Goal: Transaction & Acquisition: Purchase product/service

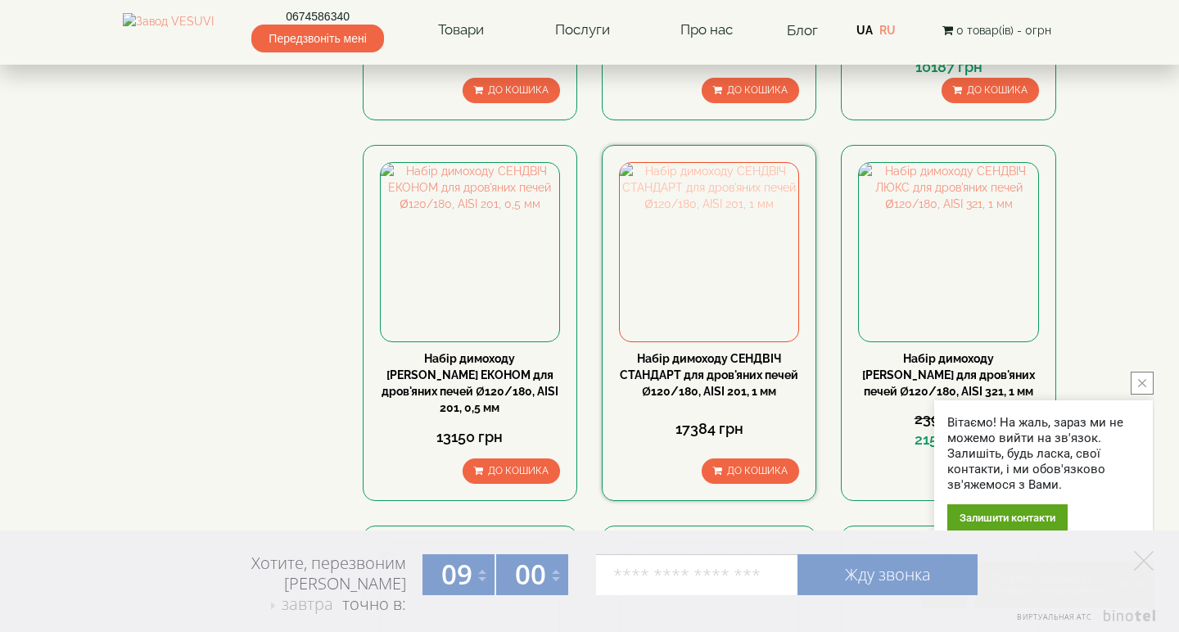
scroll to position [607, 0]
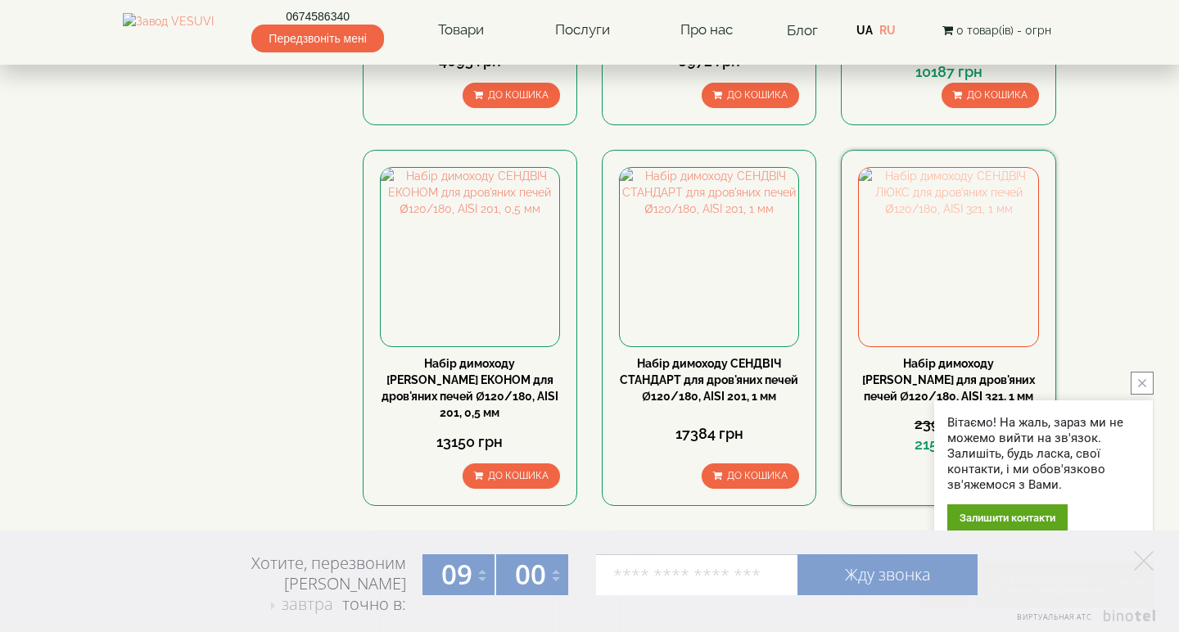
click at [980, 205] on img at bounding box center [948, 257] width 179 height 179
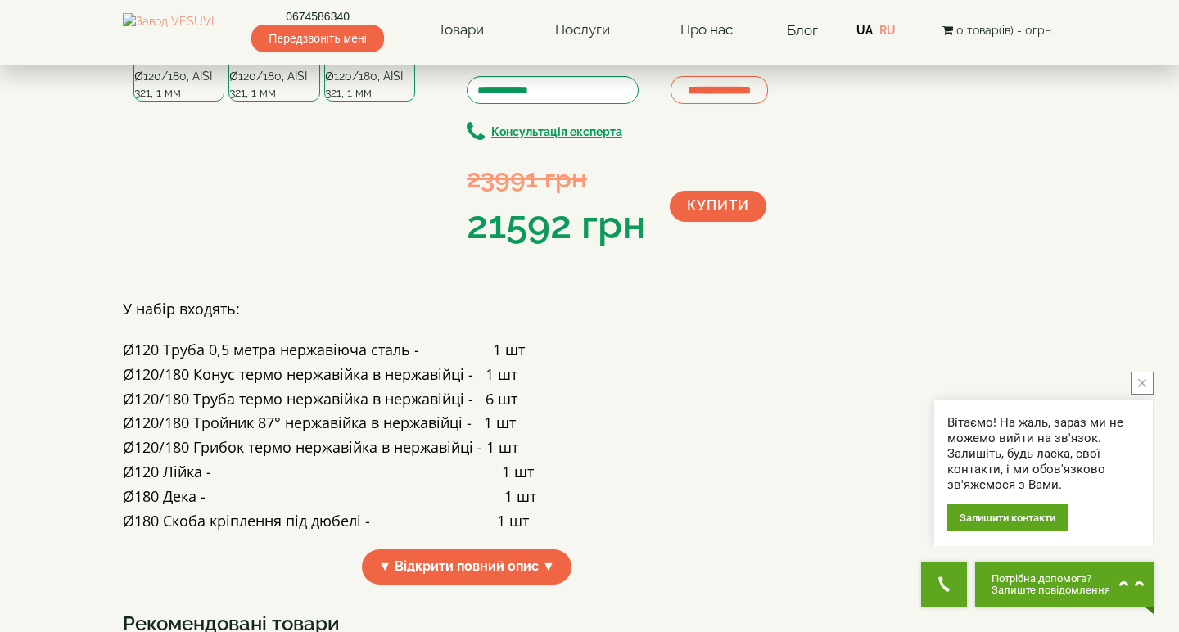
scroll to position [183, 0]
click at [420, 52] on icon "button" at bounding box center [420, 44] width 11 height 15
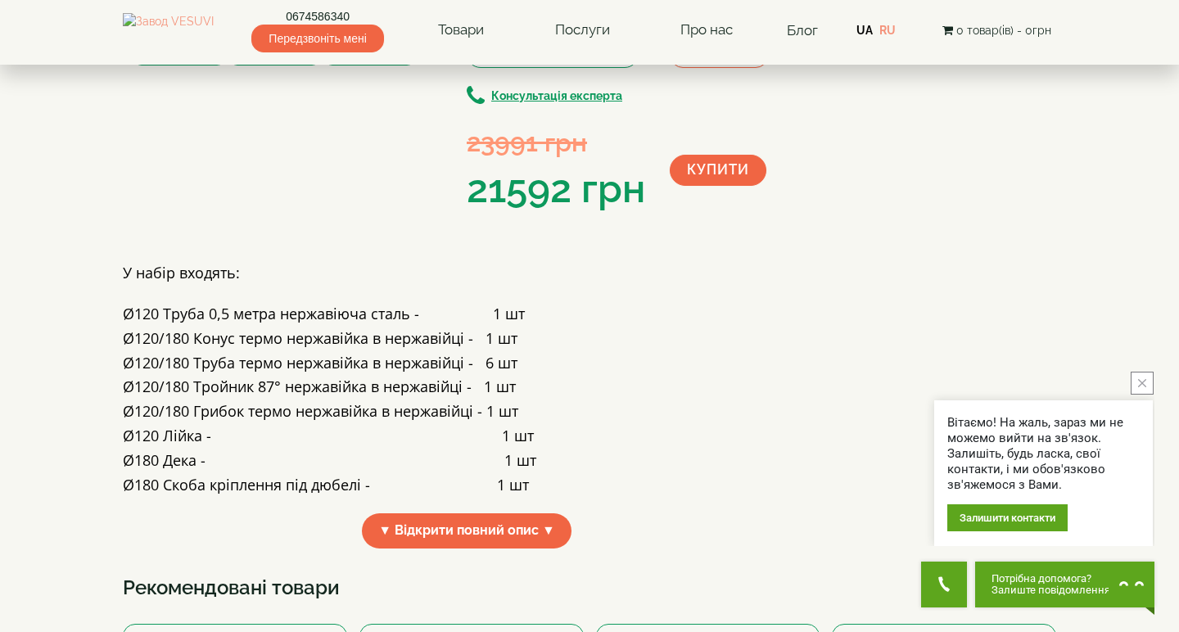
scroll to position [220, 0]
click at [420, 15] on icon "button" at bounding box center [420, 7] width 11 height 15
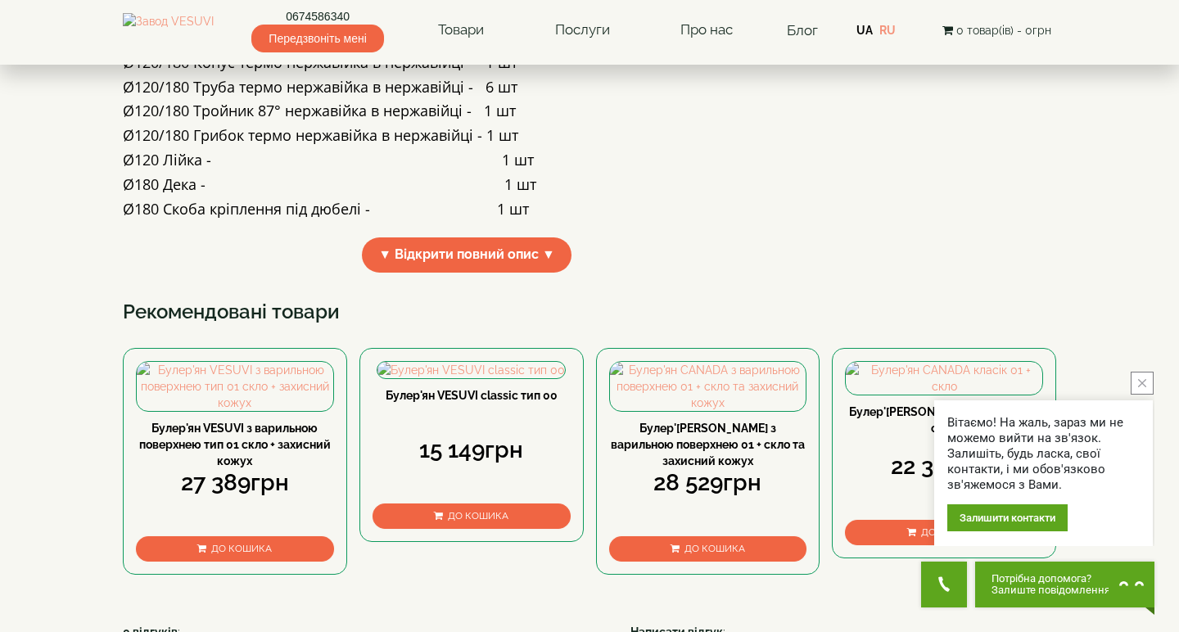
scroll to position [498, 0]
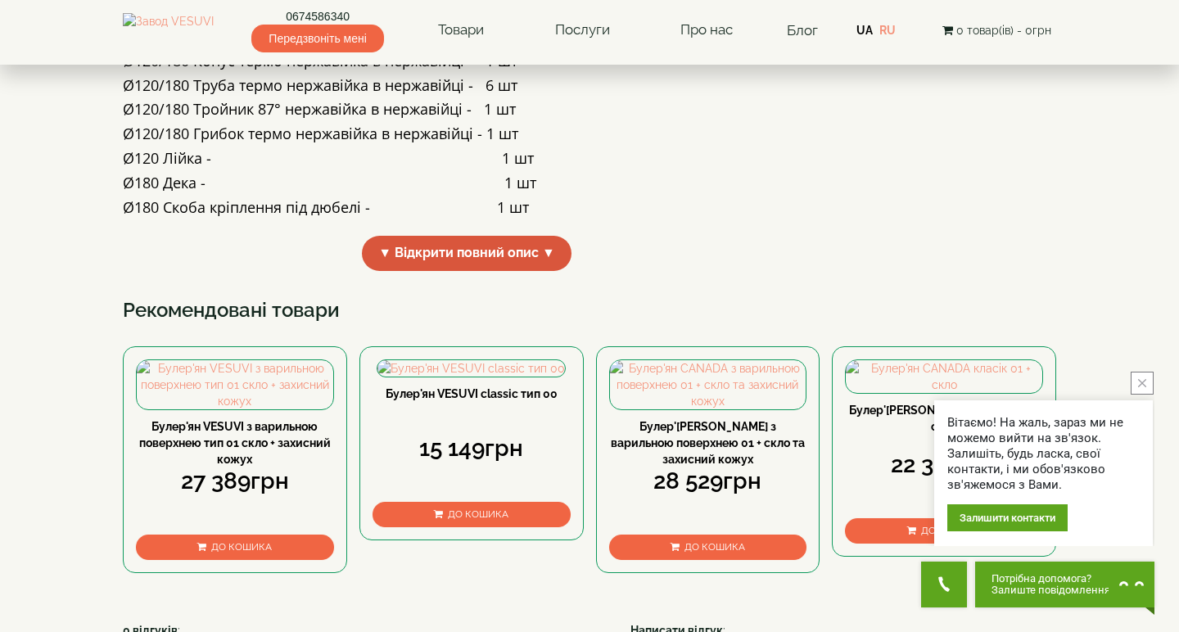
click at [386, 271] on span "▼ Відкрити повний опис ▼" at bounding box center [467, 253] width 210 height 35
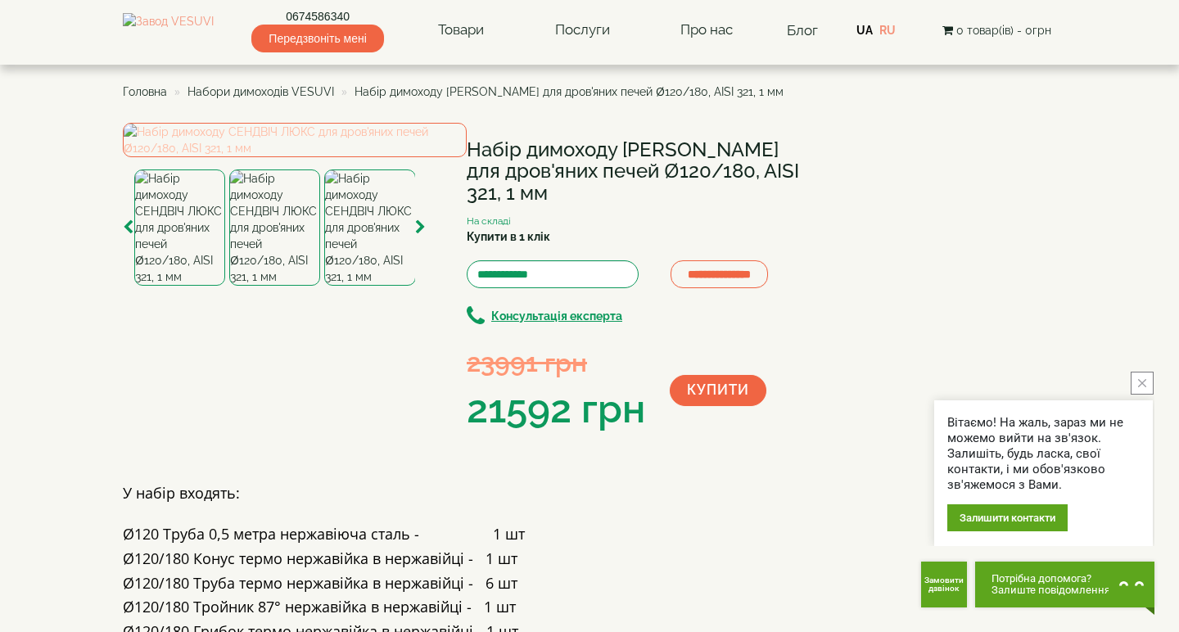
scroll to position [0, 0]
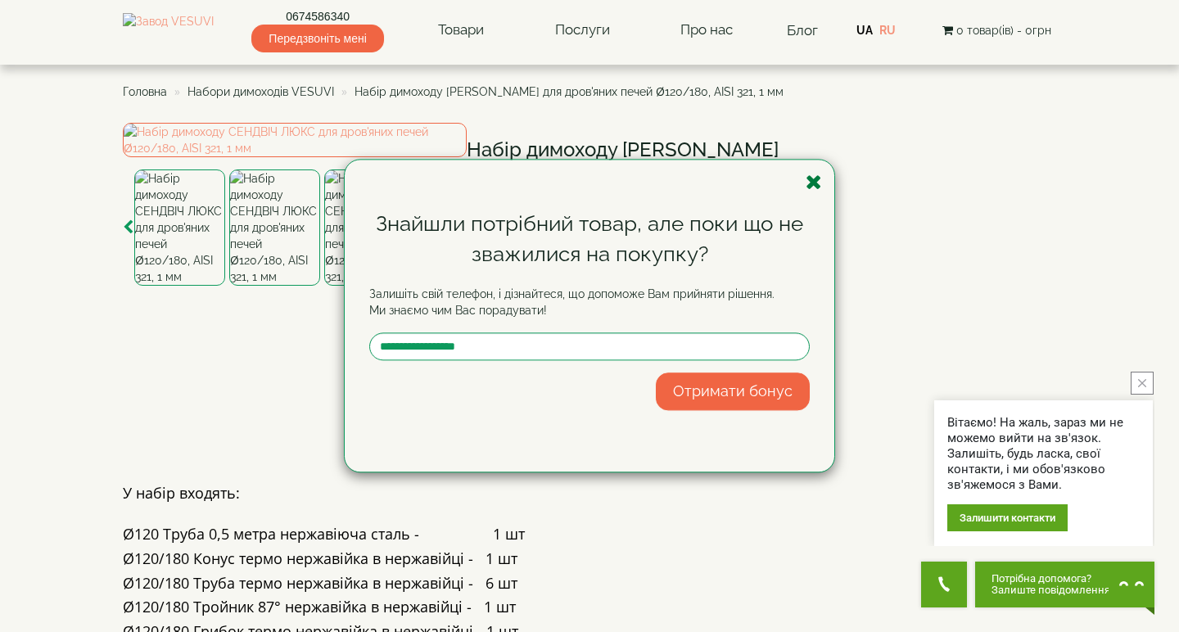
click at [818, 179] on icon "button" at bounding box center [814, 182] width 16 height 20
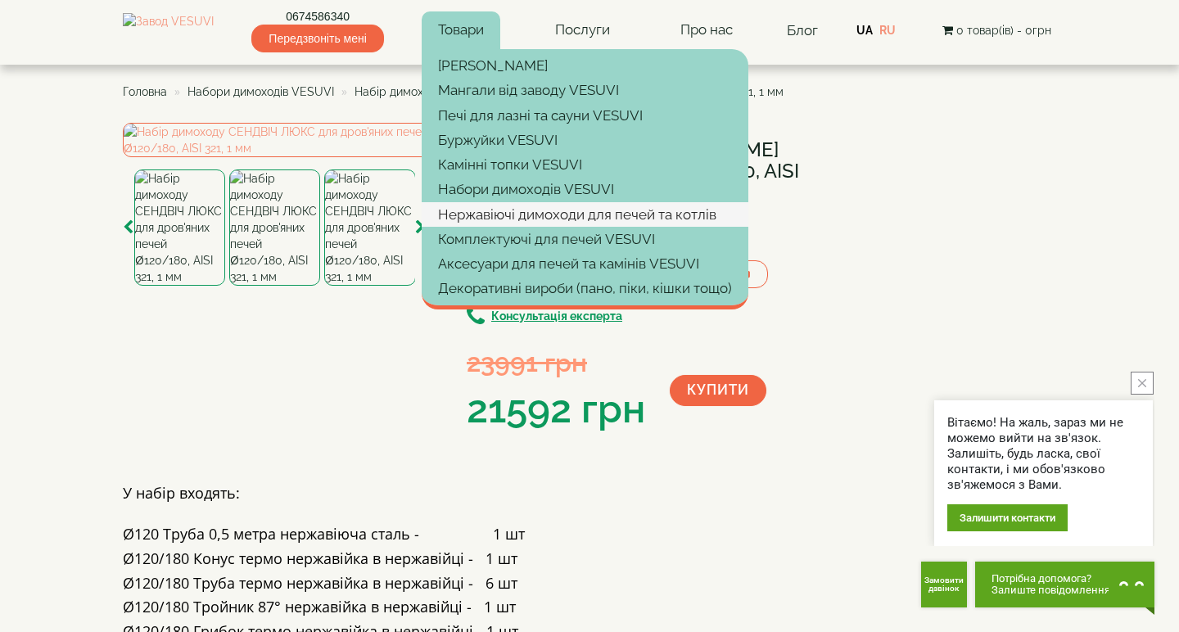
click at [549, 216] on link "Нержавіючі димоходи для печей та котлів" at bounding box center [585, 214] width 327 height 25
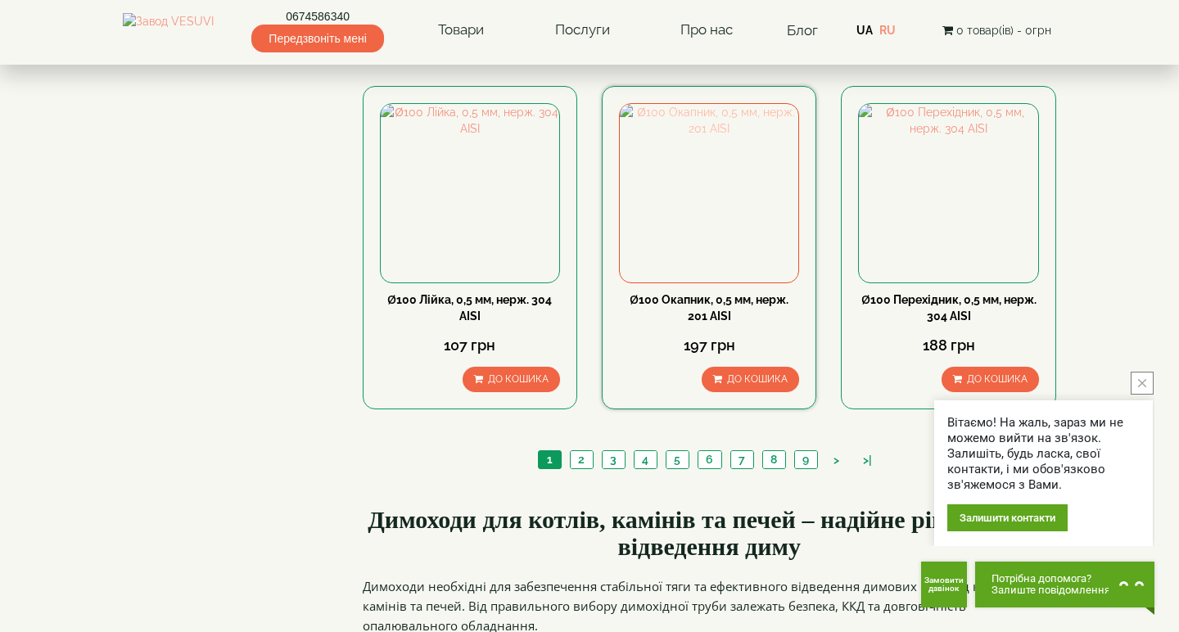
scroll to position [1737, 0]
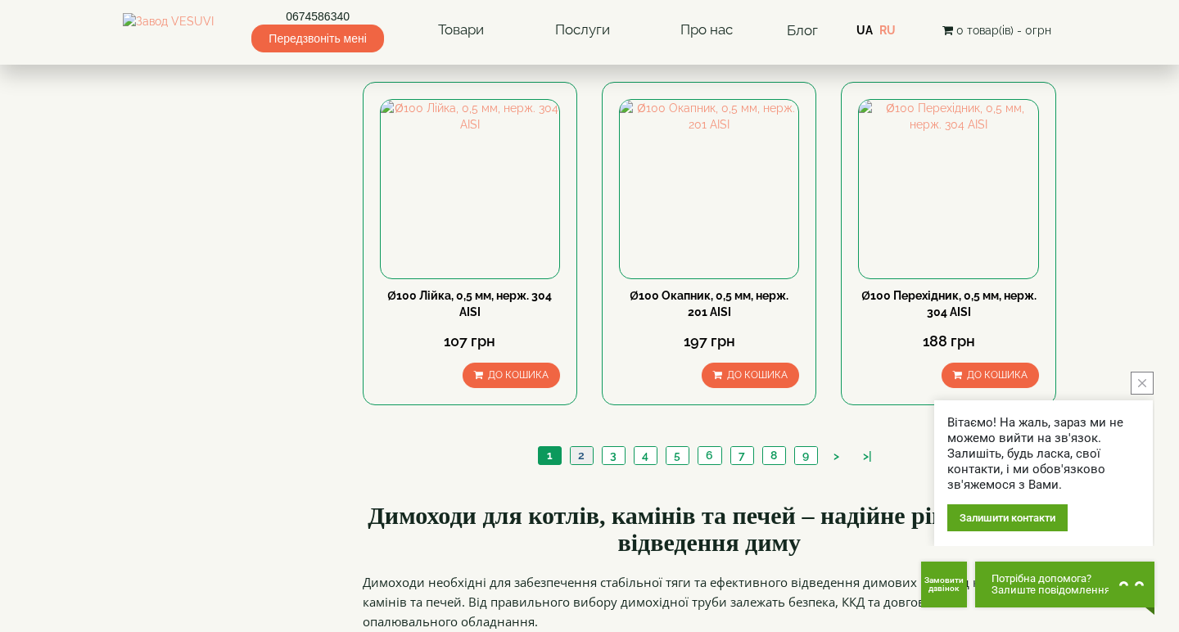
click at [584, 447] on link "2" at bounding box center [581, 455] width 23 height 17
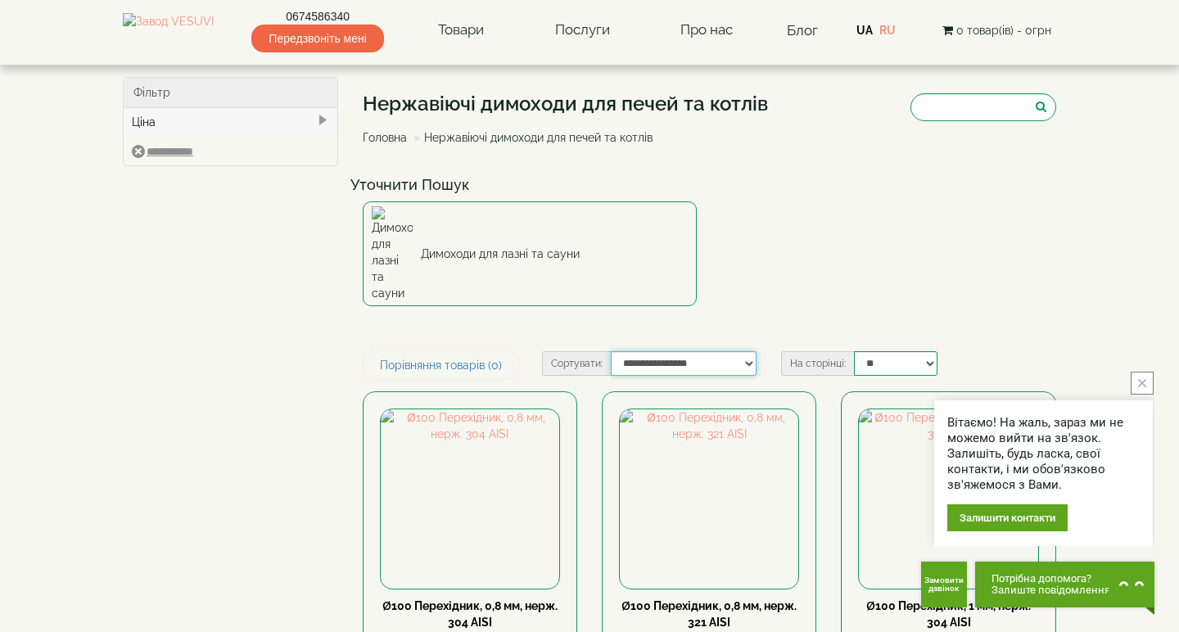
select select "**********"
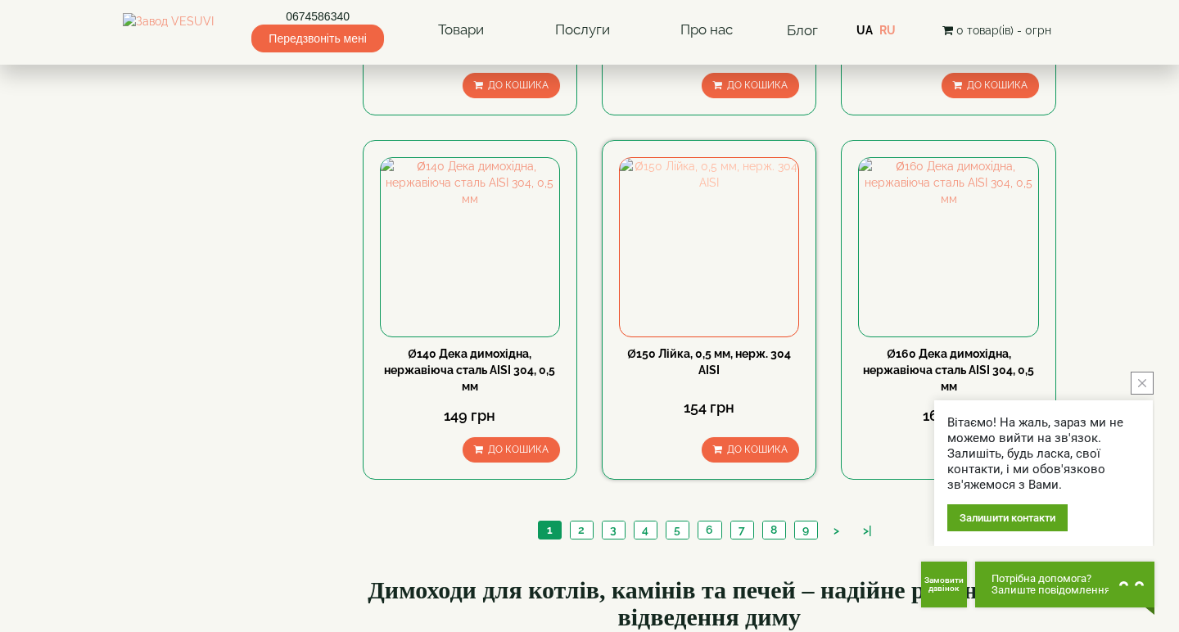
scroll to position [1696, 0]
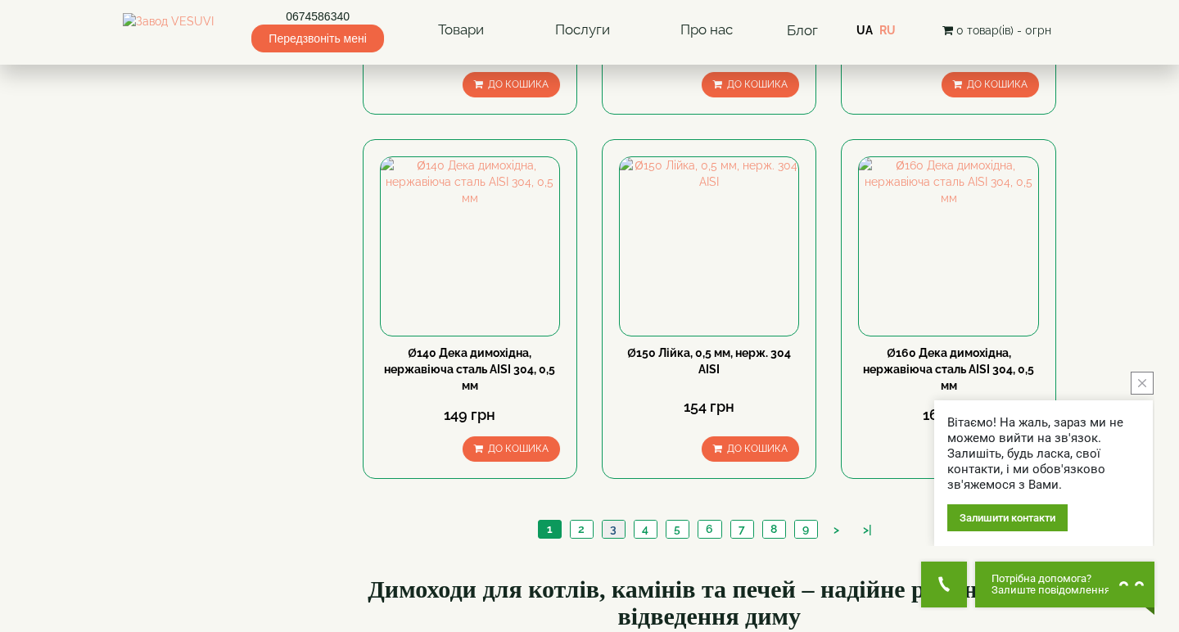
click at [621, 521] on link "3" at bounding box center [613, 529] width 23 height 17
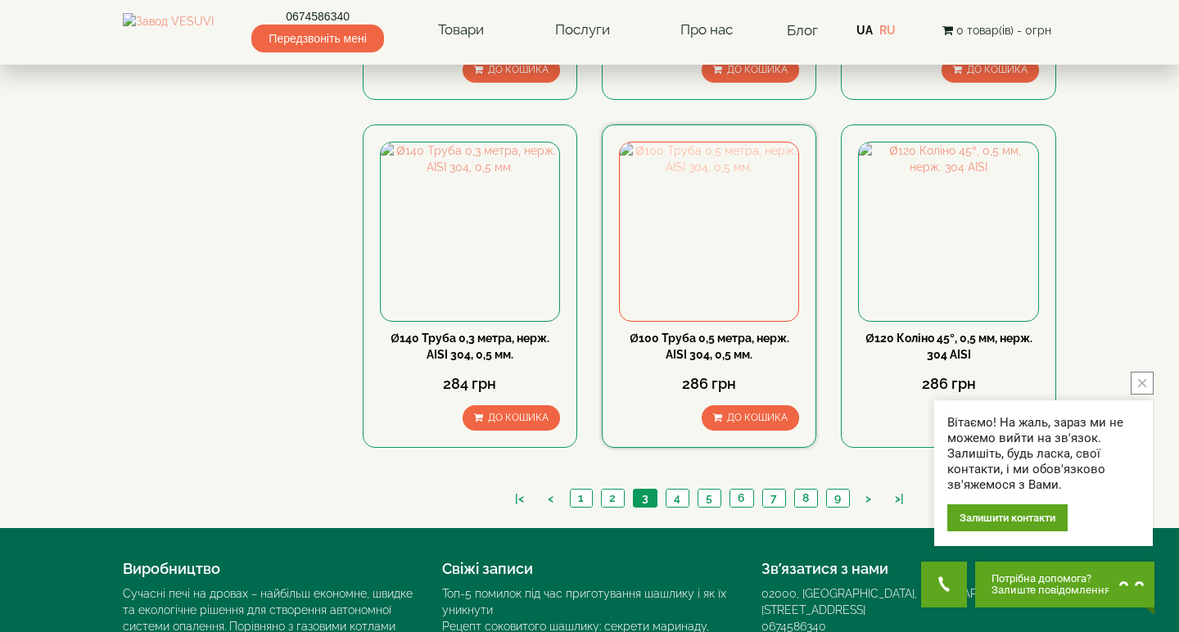
scroll to position [1679, 0]
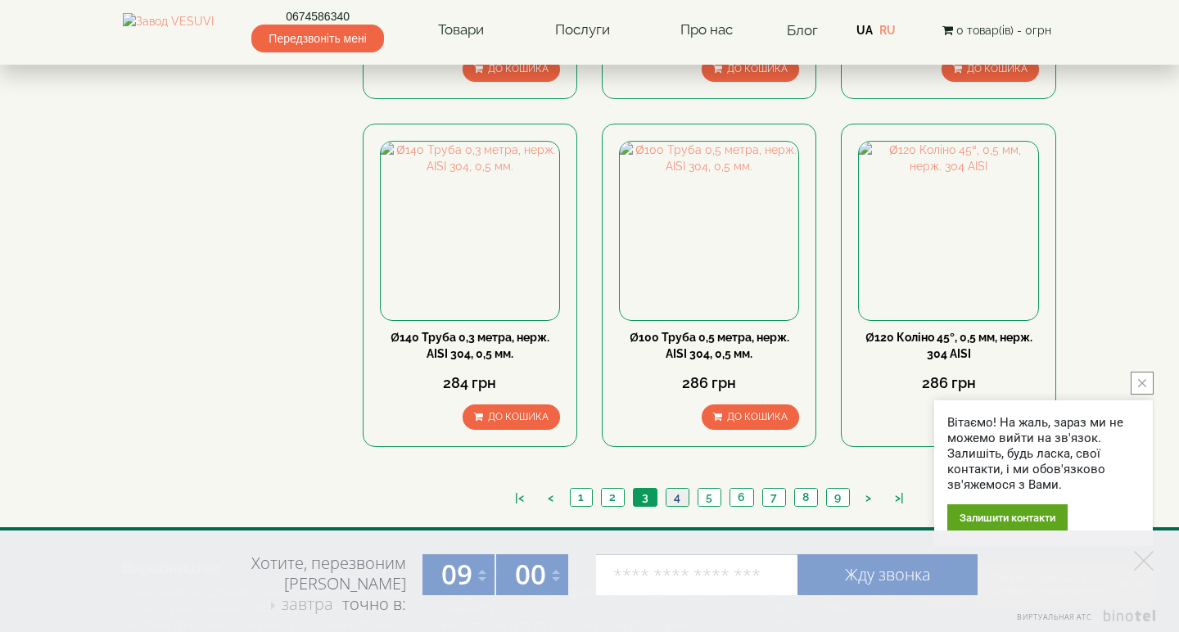
click at [684, 489] on link "4" at bounding box center [677, 497] width 23 height 17
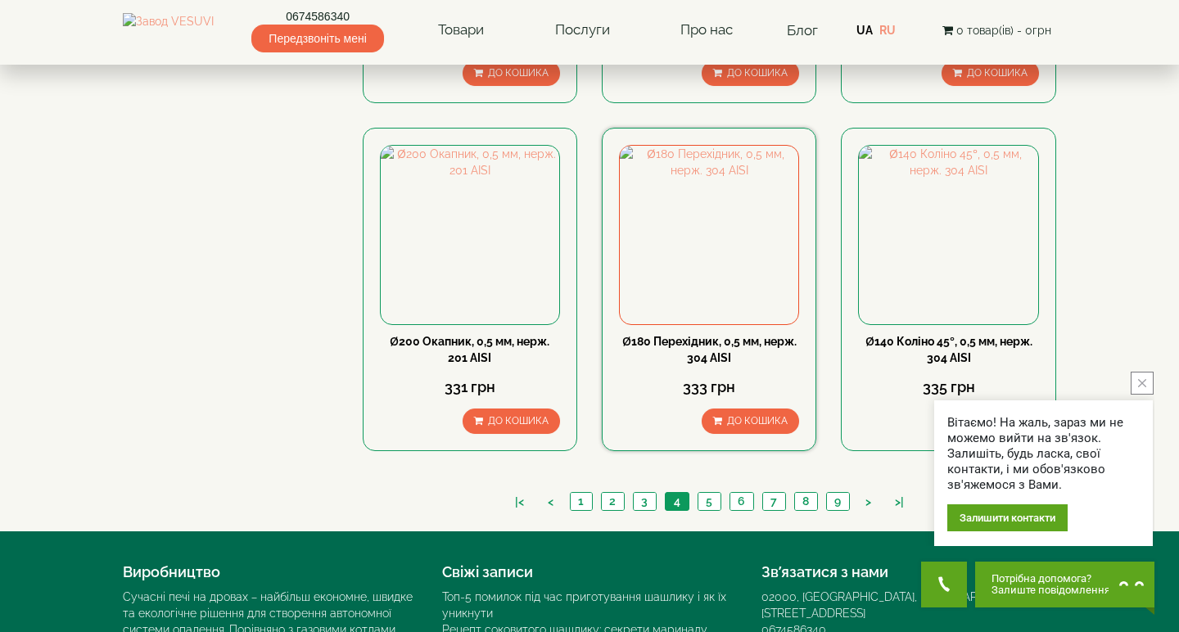
scroll to position [1692, 0]
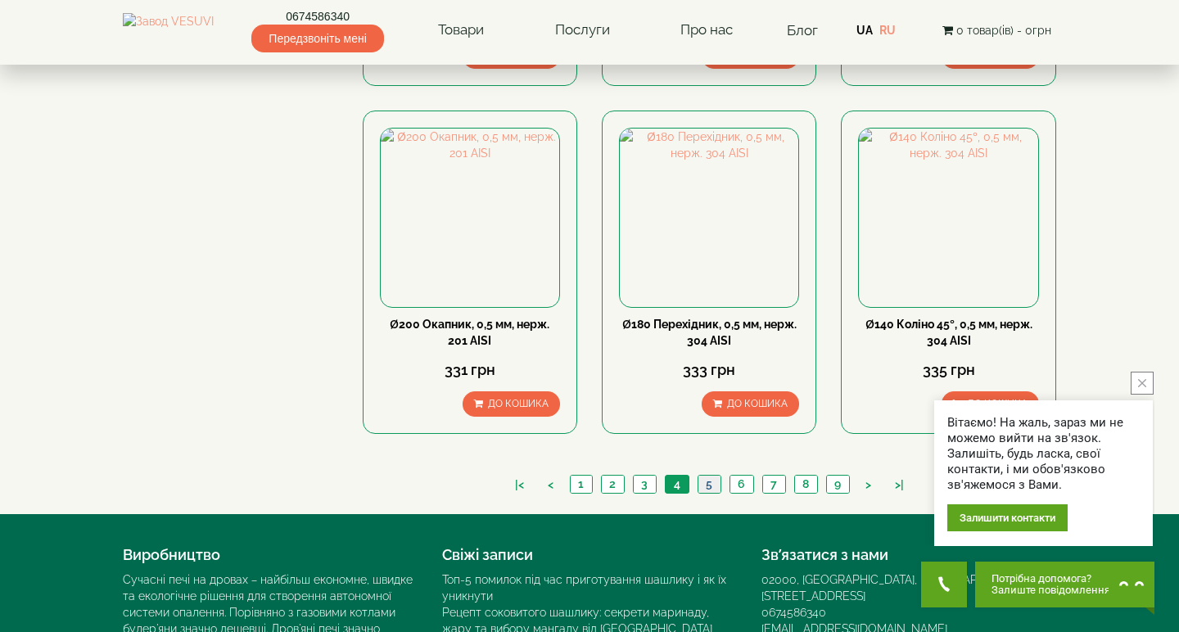
click at [717, 476] on link "5" at bounding box center [709, 484] width 23 height 17
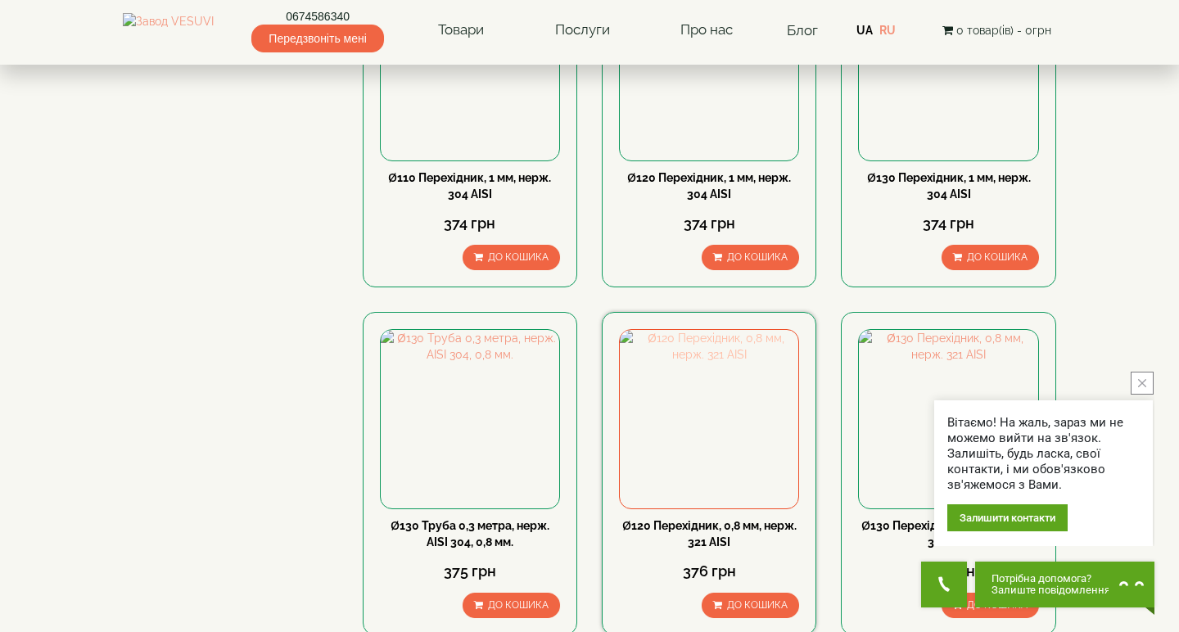
scroll to position [1491, 0]
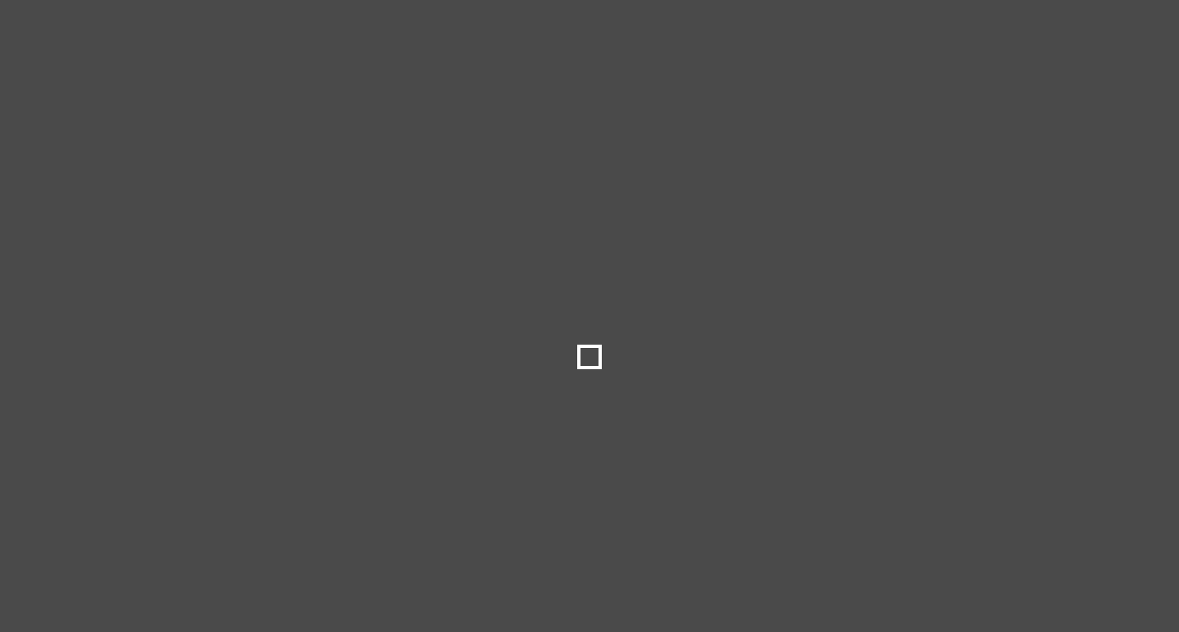
select select "**********"
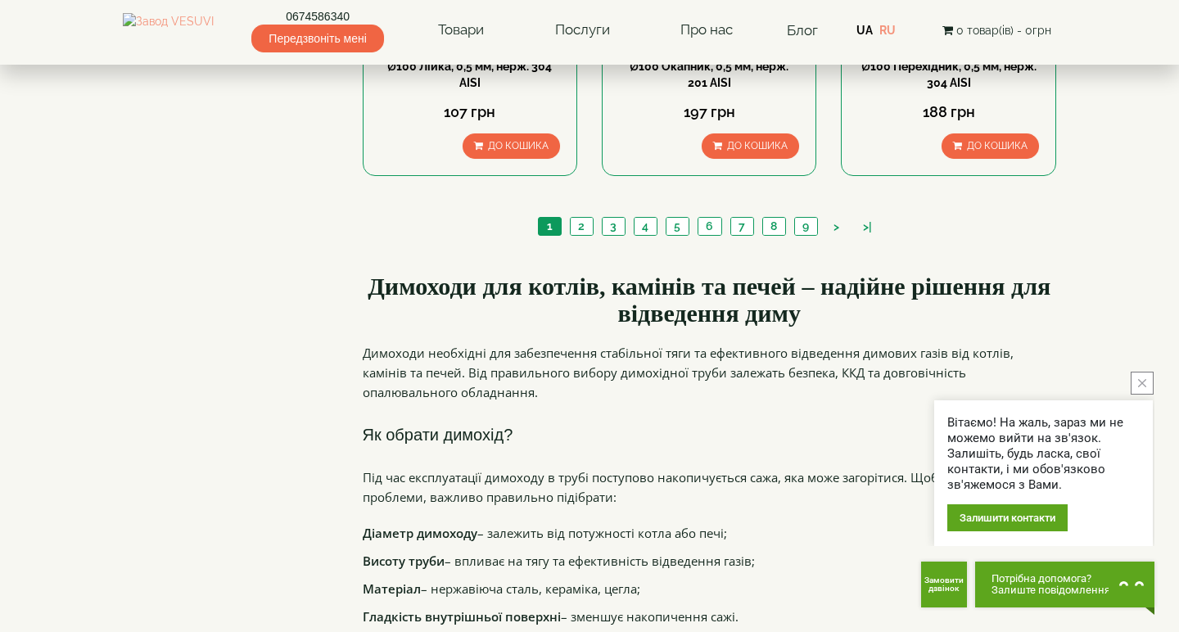
scroll to position [1946, 0]
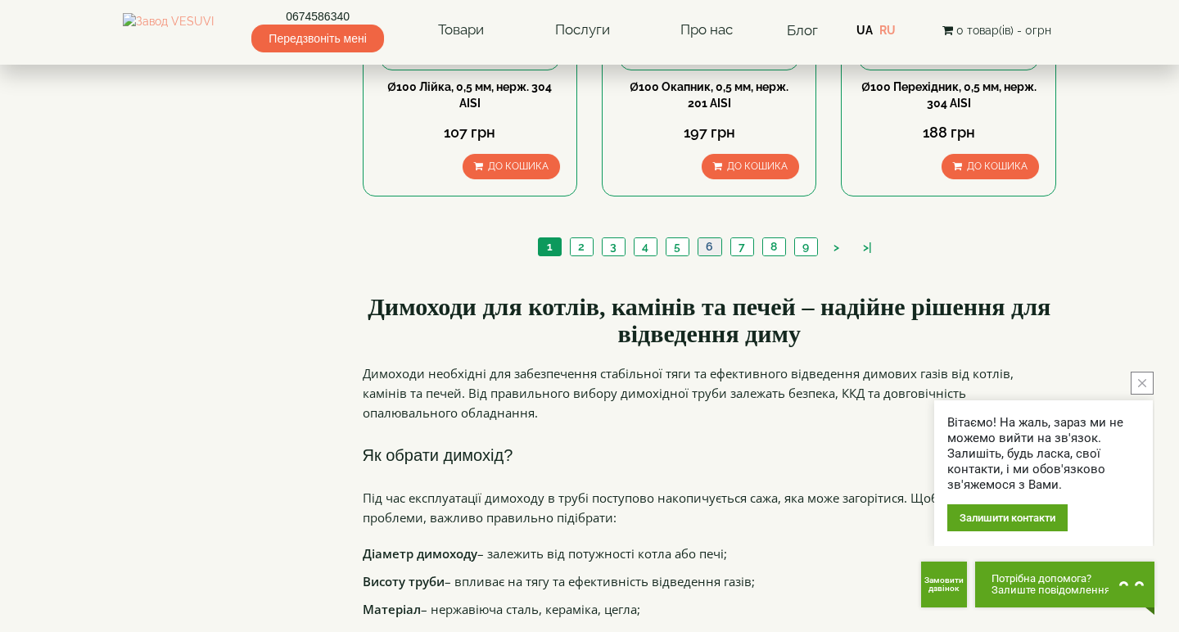
click at [714, 238] on link "6" at bounding box center [710, 246] width 24 height 17
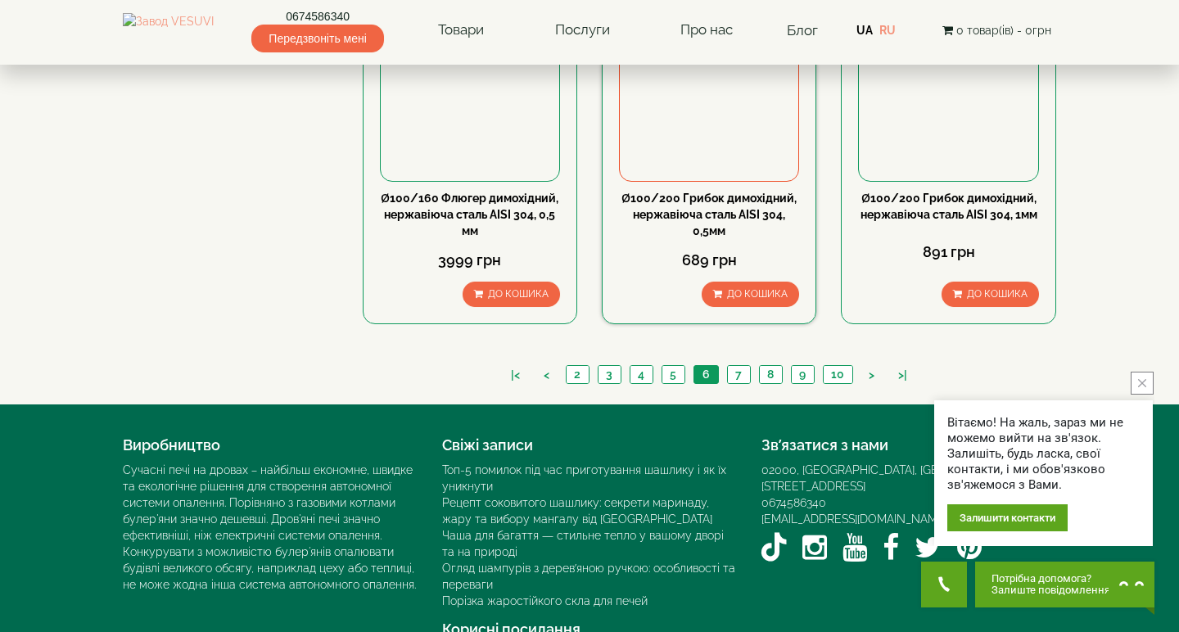
scroll to position [1800, 0]
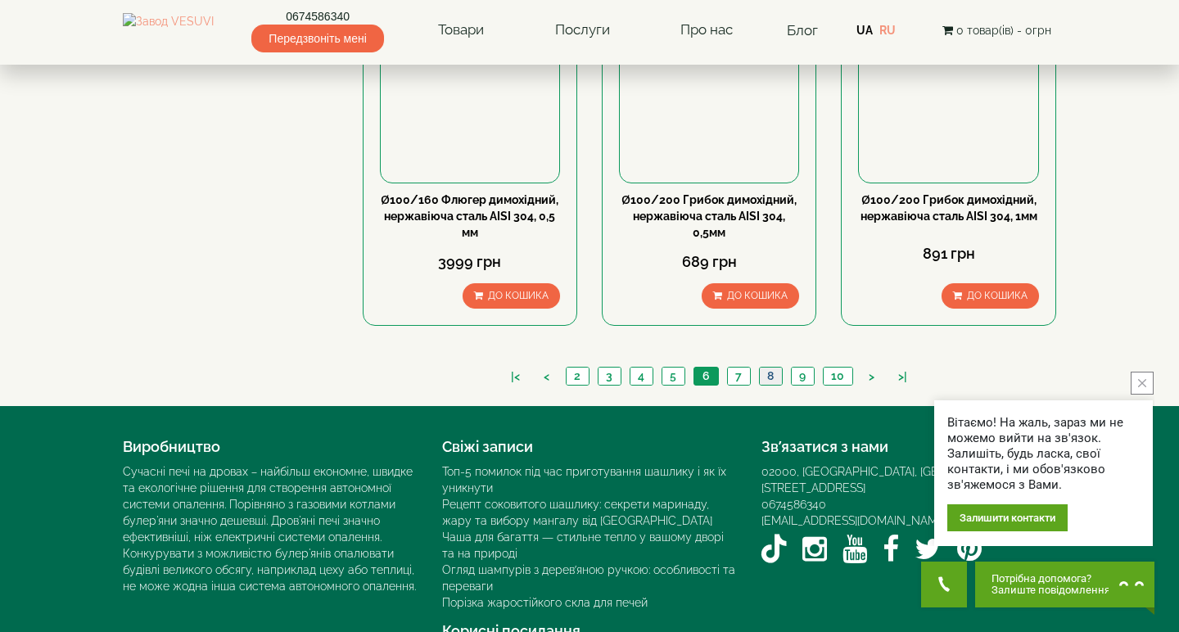
click at [765, 368] on link "8" at bounding box center [770, 376] width 23 height 17
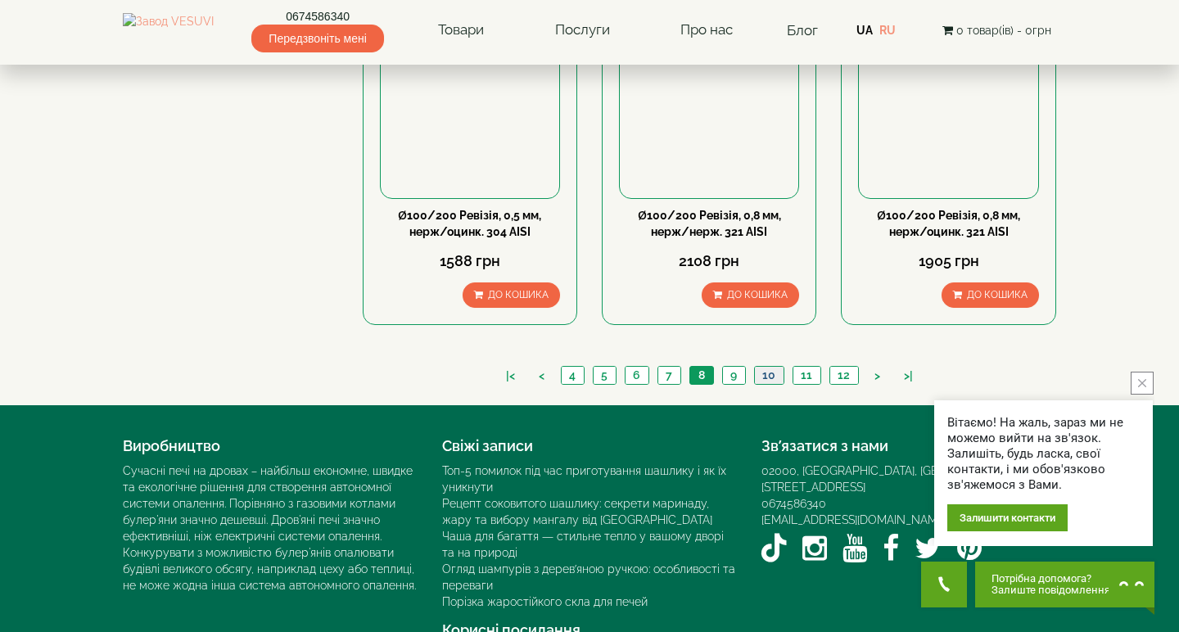
scroll to position [1784, 0]
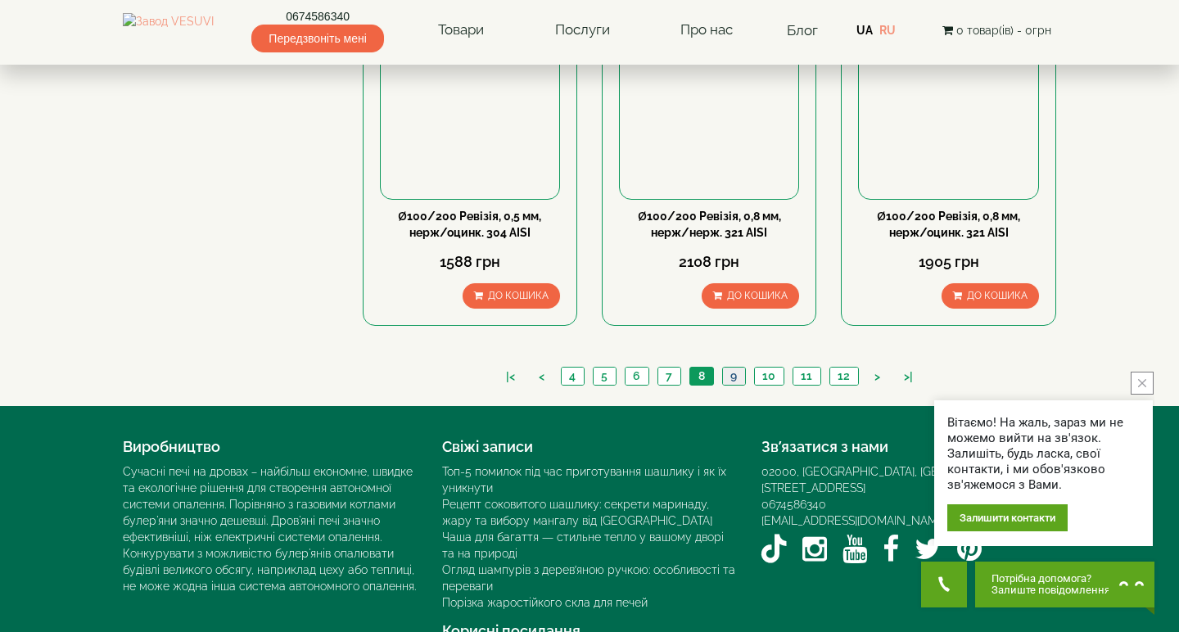
click at [733, 368] on link "9" at bounding box center [733, 376] width 23 height 17
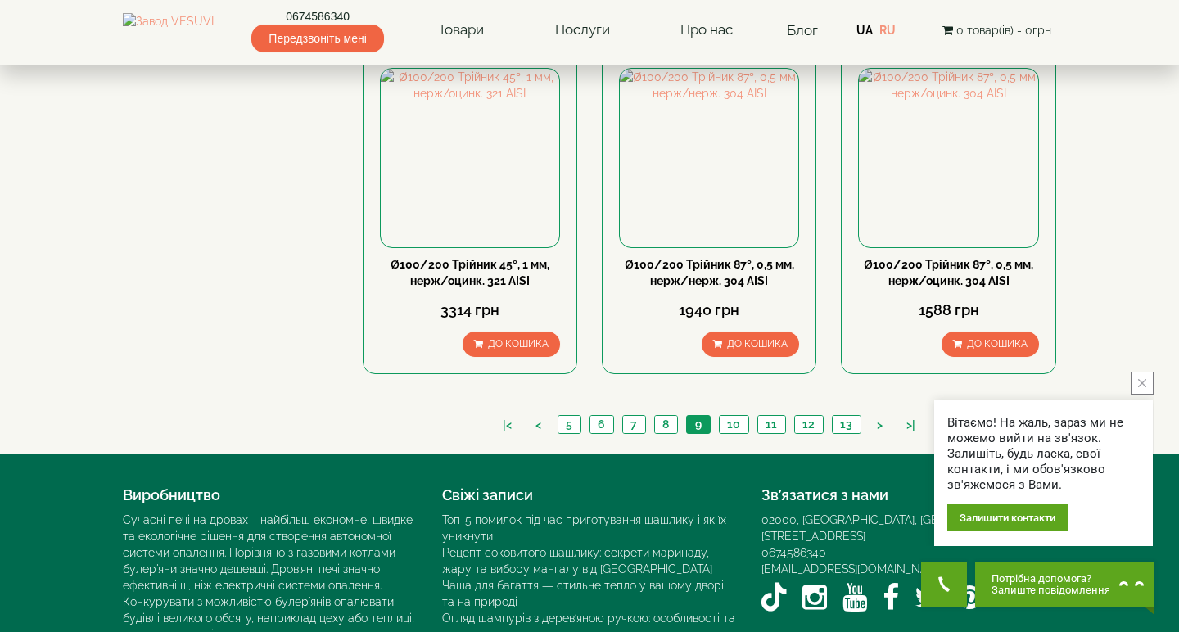
scroll to position [1736, 0]
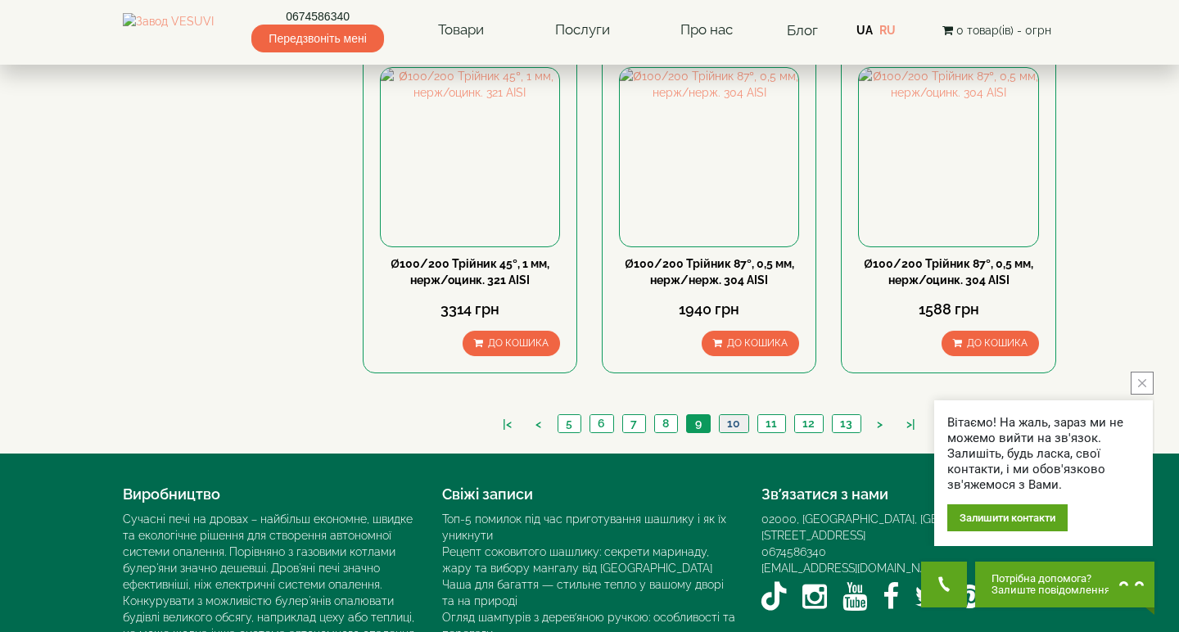
click at [741, 415] on link "10" at bounding box center [733, 423] width 29 height 17
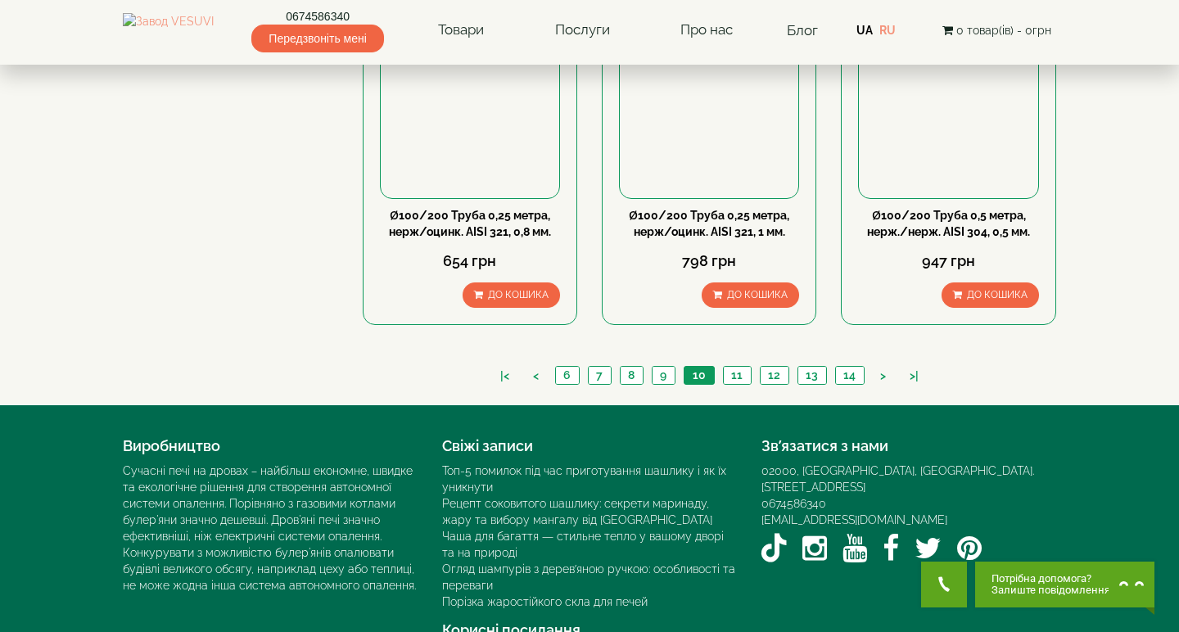
scroll to position [1784, 0]
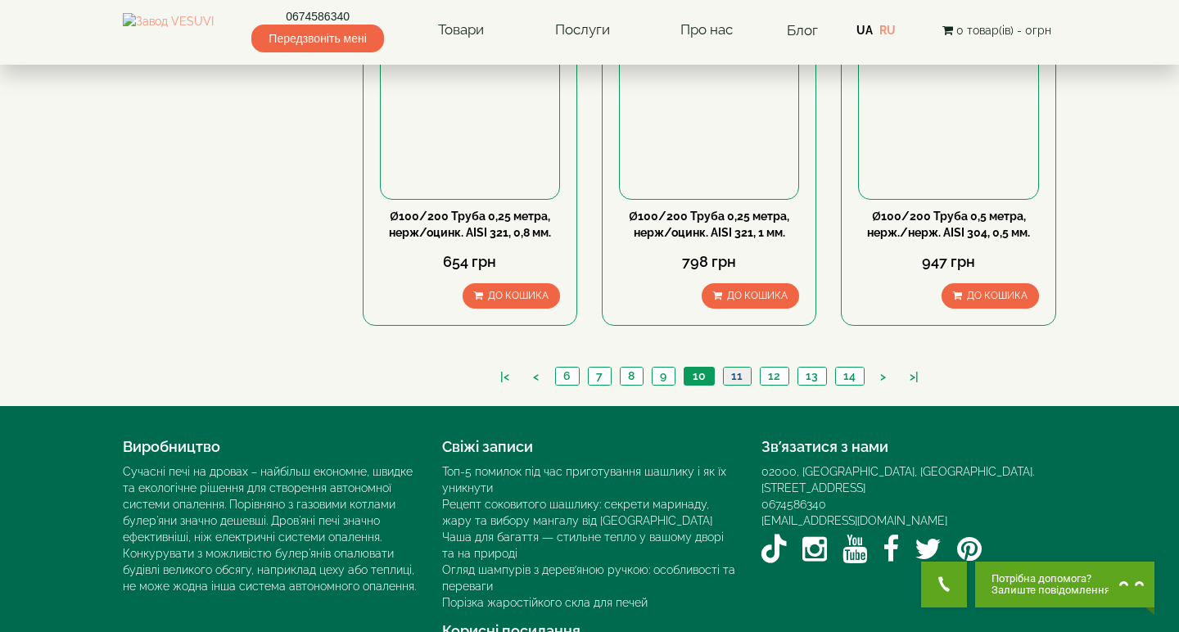
click at [736, 368] on link "11" at bounding box center [737, 376] width 28 height 17
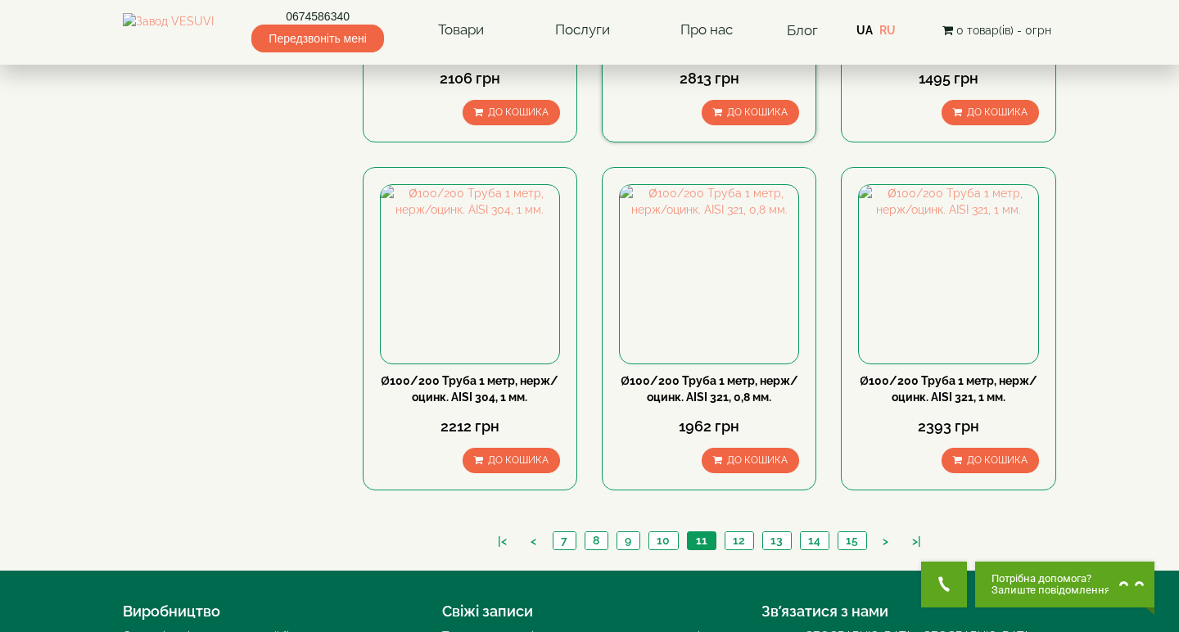
scroll to position [1621, 0]
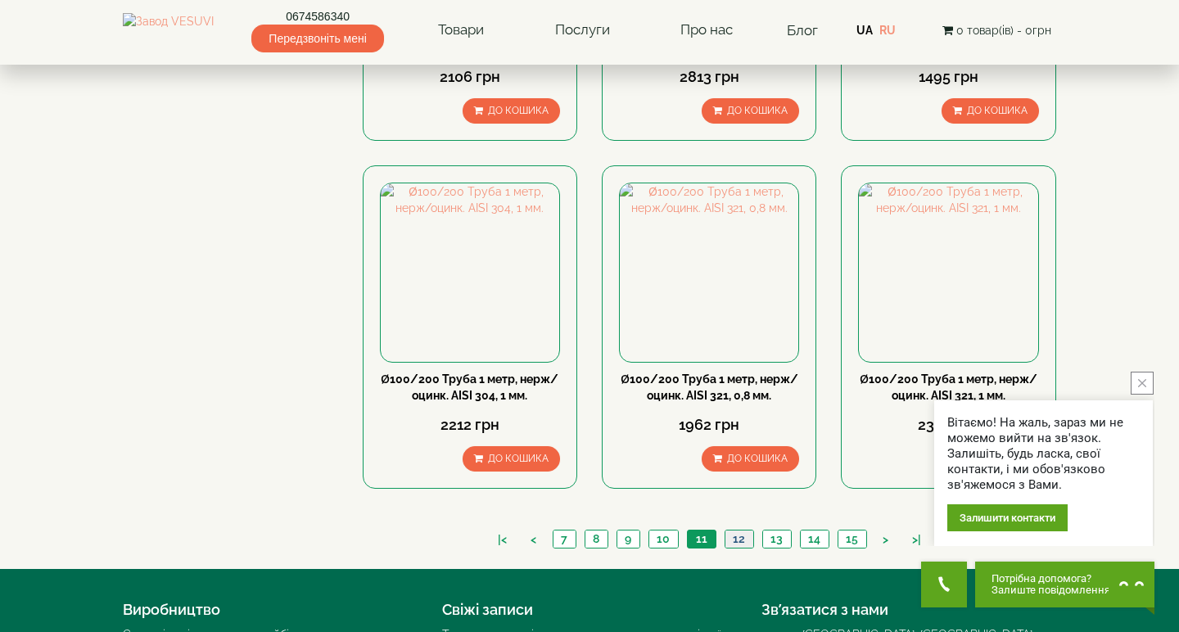
click at [740, 531] on link "12" at bounding box center [739, 539] width 29 height 17
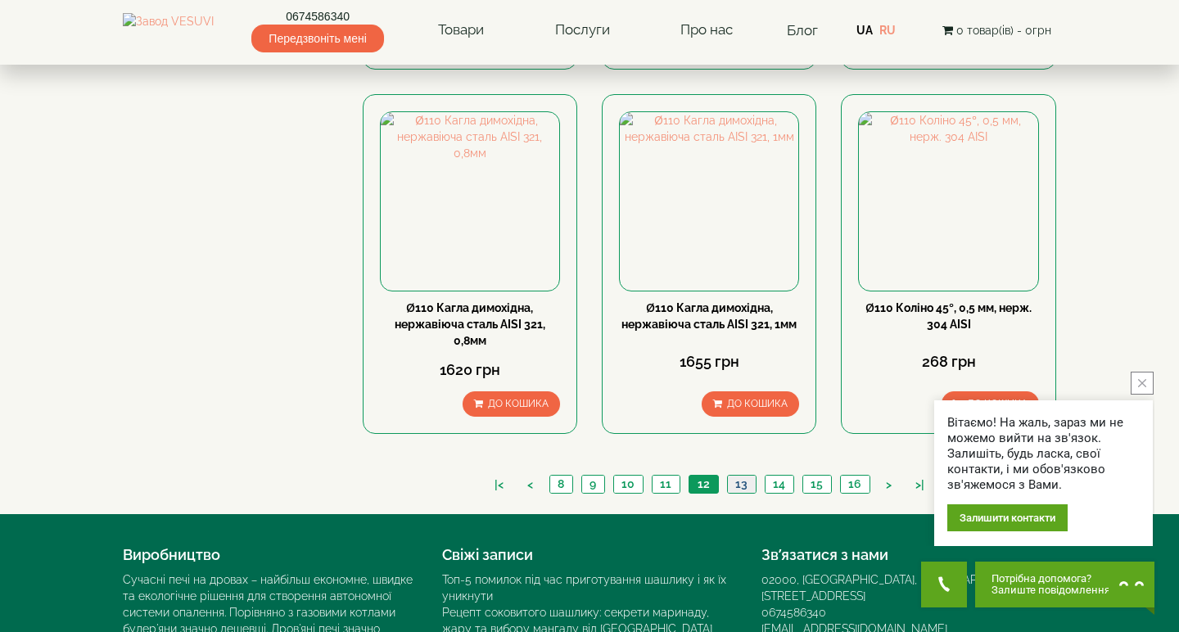
scroll to position [1760, 0]
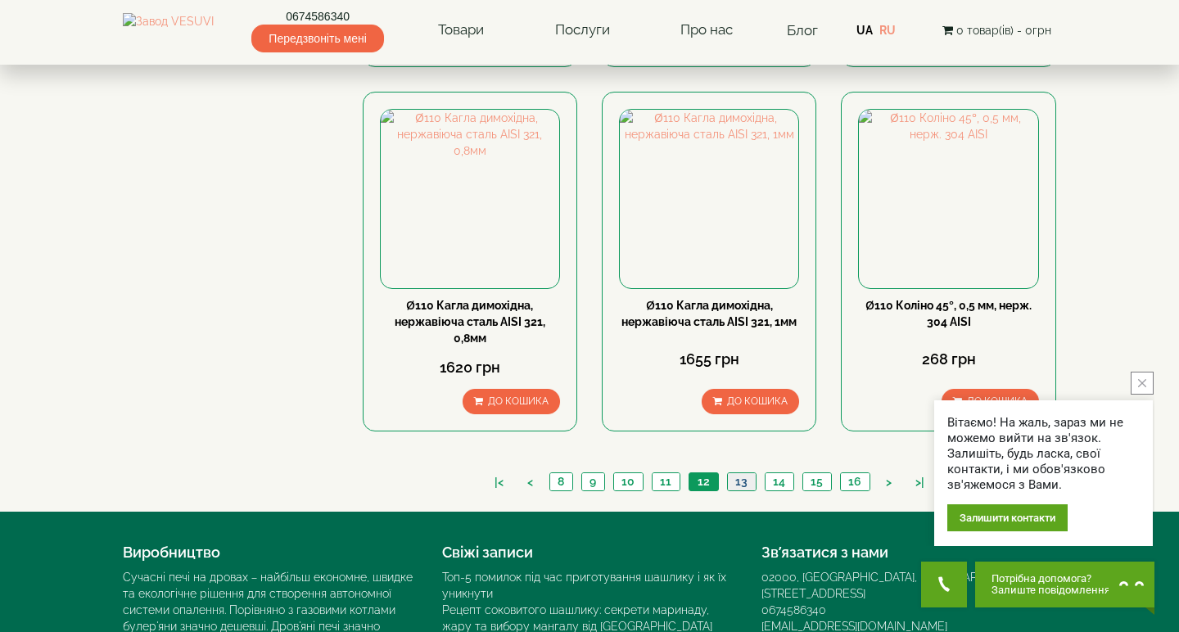
click at [743, 473] on link "13" at bounding box center [741, 481] width 29 height 17
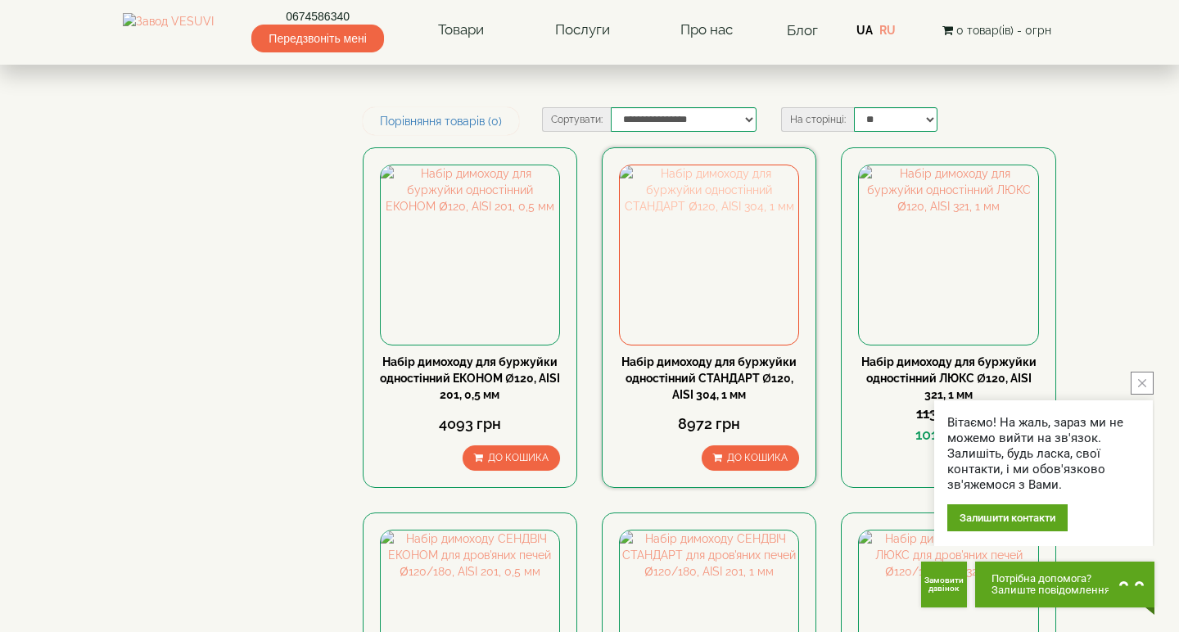
scroll to position [256, 0]
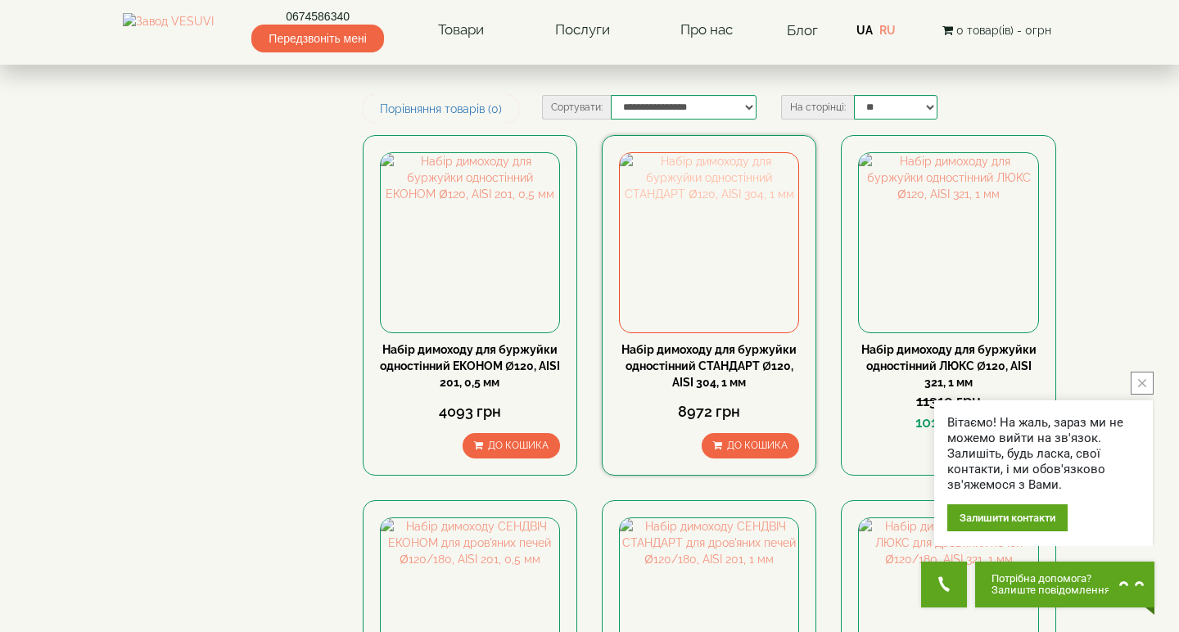
click at [741, 214] on img at bounding box center [709, 242] width 179 height 179
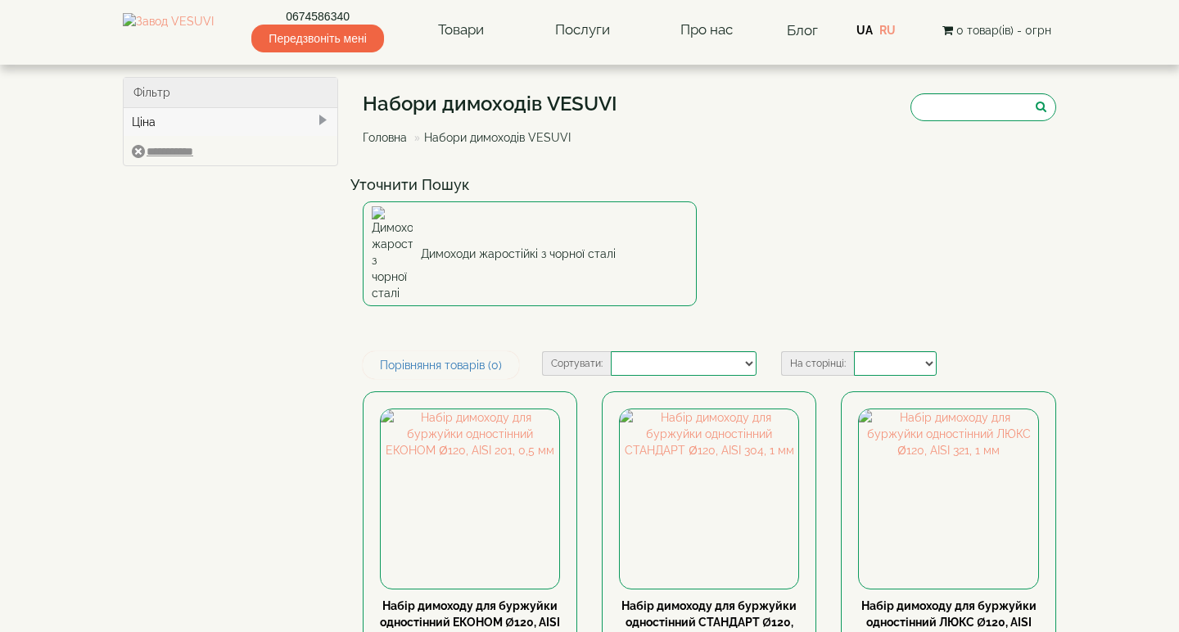
select select
